Goal: Task Accomplishment & Management: Complete application form

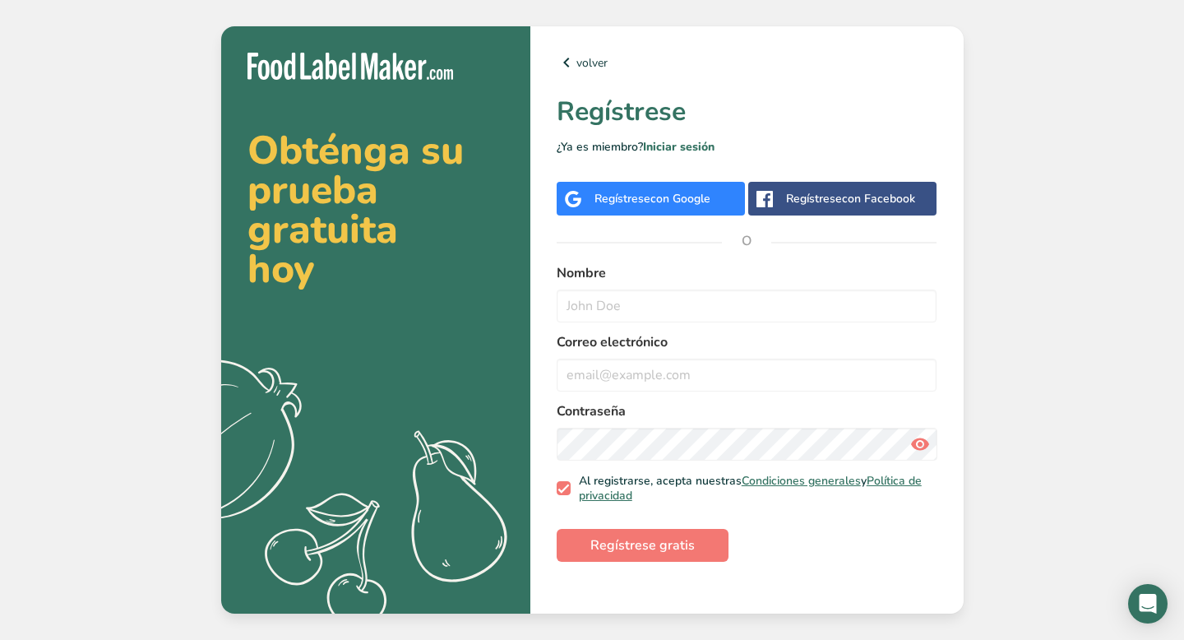
click at [831, 206] on div "Regístrese con Facebook" at bounding box center [850, 198] width 129 height 17
